Goal: Book appointment/travel/reservation

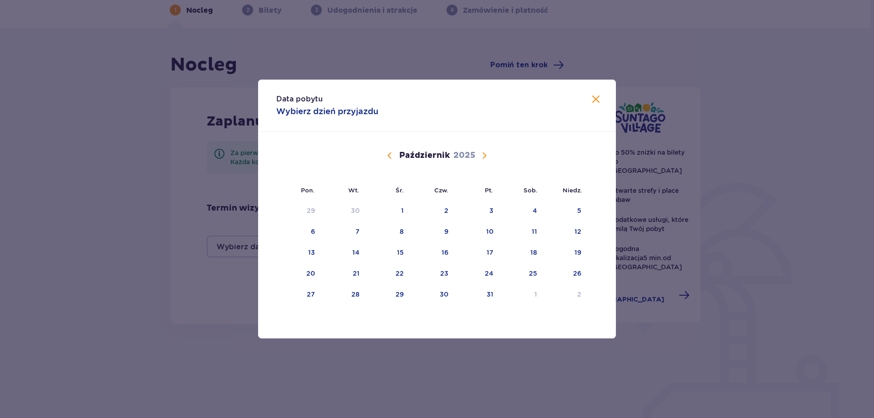
click at [484, 158] on span "Calendar" at bounding box center [484, 155] width 11 height 11
click at [528, 231] on div "8" at bounding box center [521, 232] width 44 height 20
click at [311, 254] on div "10" at bounding box center [311, 252] width 7 height 9
type input "[DATE] - [DATE]"
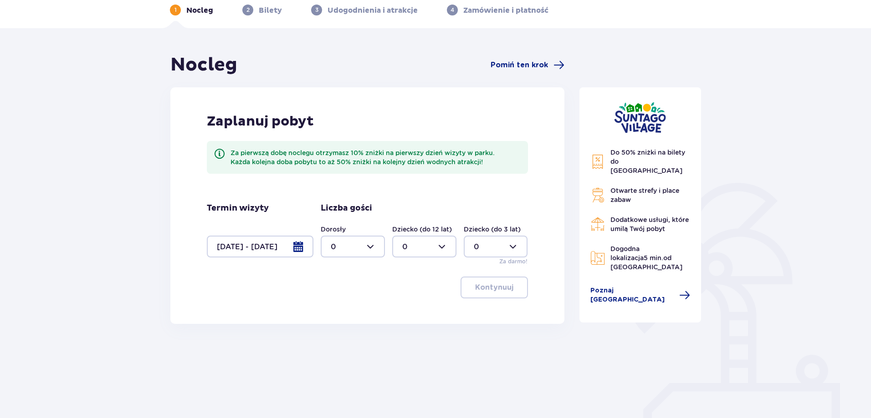
click at [371, 246] on div at bounding box center [353, 247] width 64 height 22
click at [349, 309] on div "2" at bounding box center [353, 313] width 44 height 10
type input "2"
click at [436, 243] on div at bounding box center [424, 247] width 64 height 22
click at [419, 315] on div "2" at bounding box center [424, 313] width 44 height 10
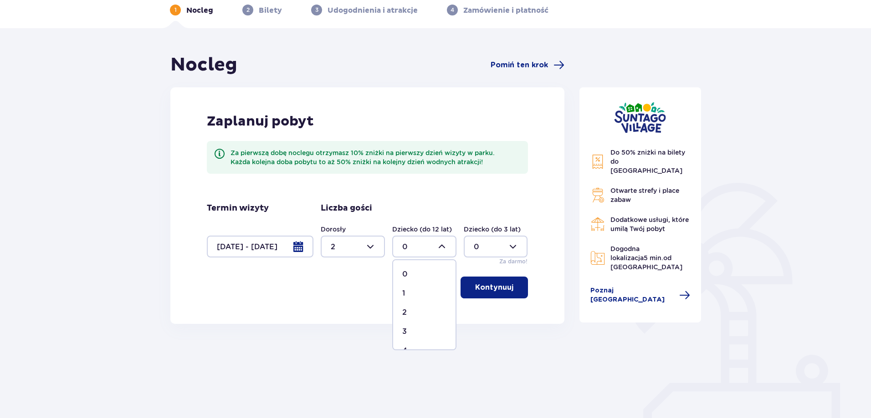
type input "2"
click at [496, 288] on p "Kontynuuj" at bounding box center [494, 288] width 38 height 10
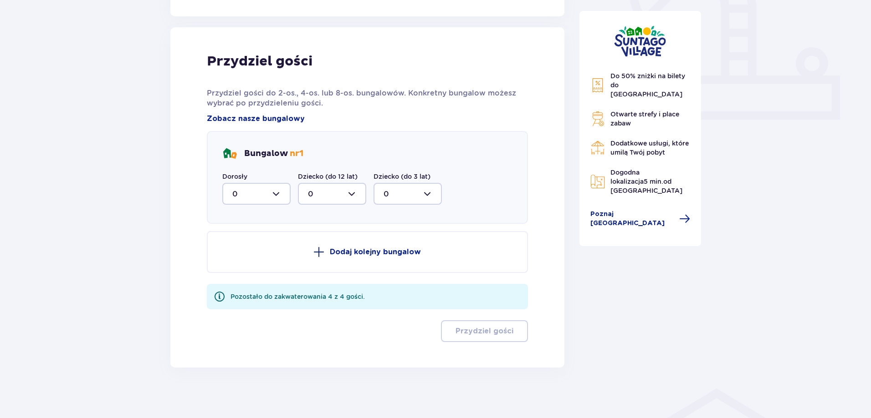
scroll to position [351, 0]
click at [266, 187] on div at bounding box center [256, 194] width 68 height 22
click at [244, 265] on div "2" at bounding box center [256, 260] width 48 height 10
type input "2"
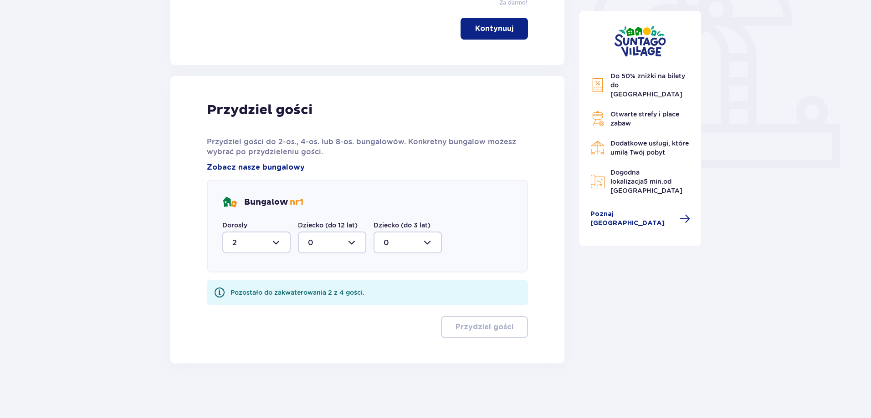
scroll to position [302, 0]
click at [323, 238] on div at bounding box center [332, 243] width 68 height 22
click at [330, 314] on div "2" at bounding box center [332, 309] width 48 height 10
type input "2"
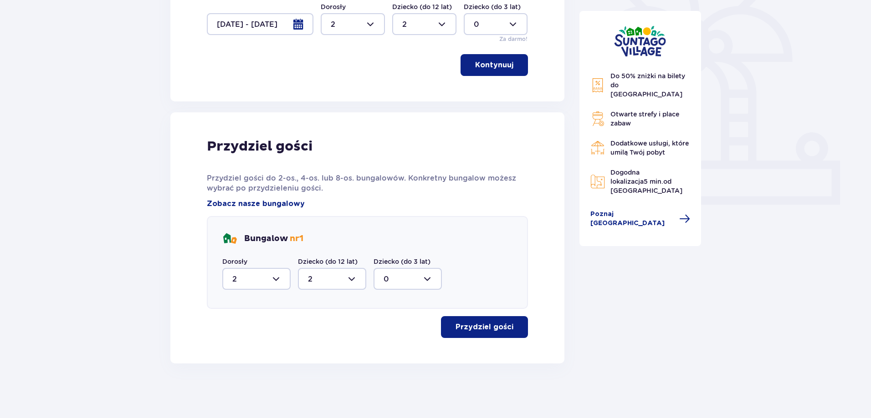
scroll to position [265, 0]
click at [484, 325] on p "Przydziel gości" at bounding box center [484, 327] width 58 height 10
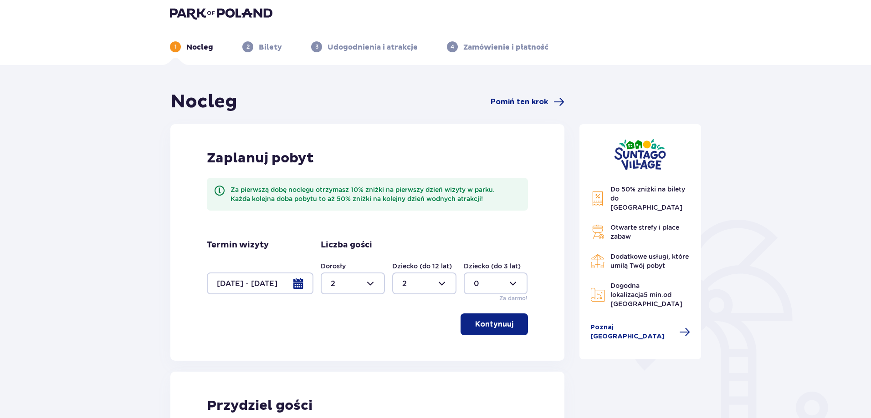
scroll to position [0, 0]
